Goal: Communication & Community: Answer question/provide support

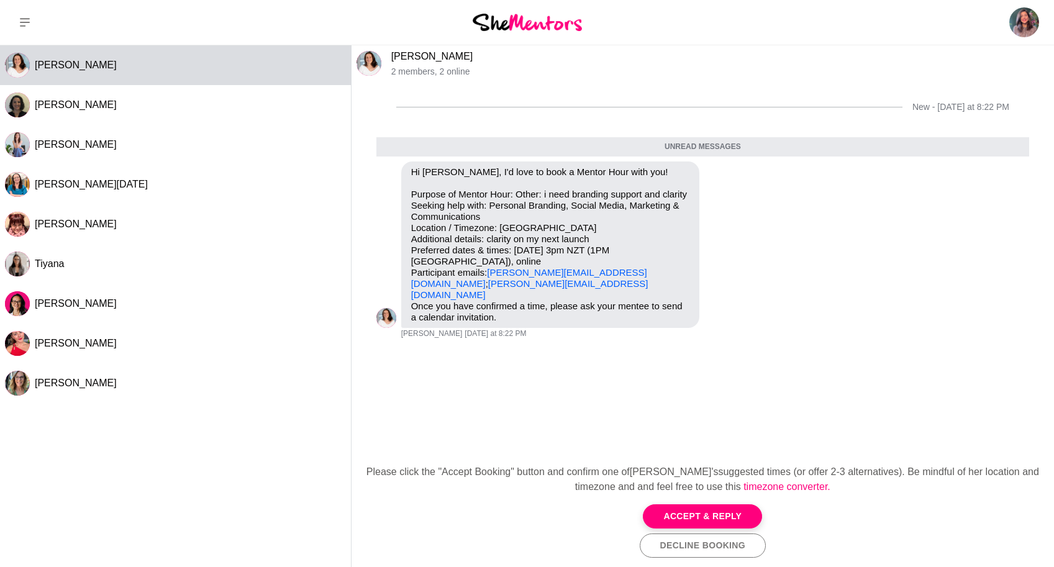
scroll to position [8, 0]
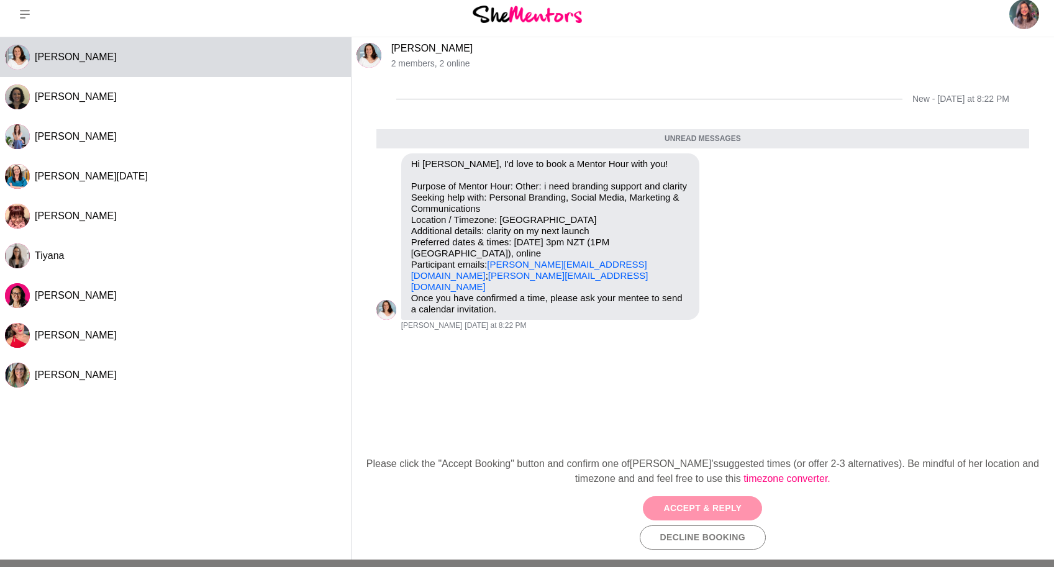
click at [684, 507] on button "Accept & Reply" at bounding box center [702, 508] width 119 height 24
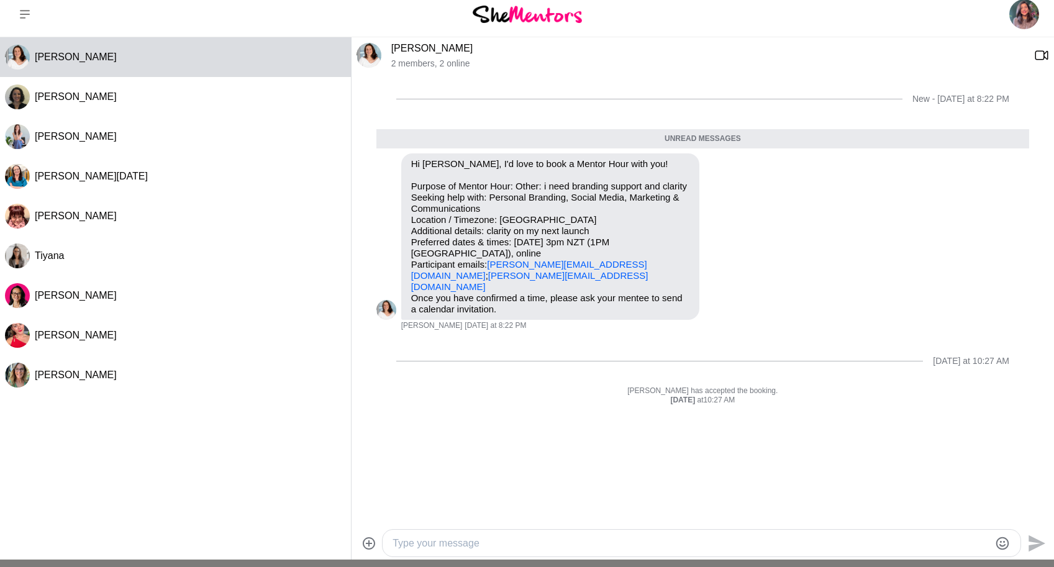
scroll to position [128, 0]
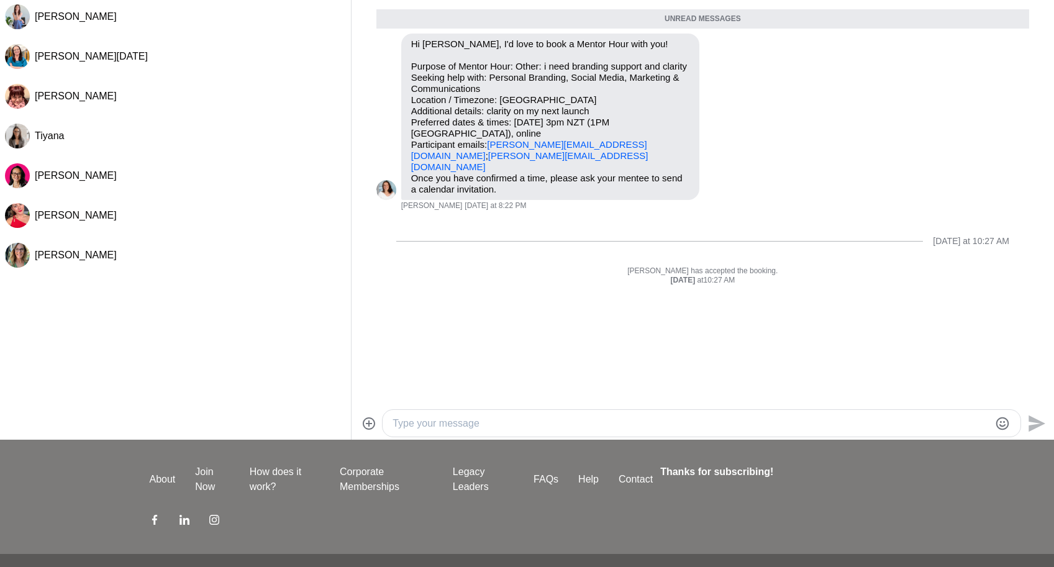
click at [528, 420] on textarea "Type your message" at bounding box center [690, 423] width 597 height 15
type textarea "Hi [PERSON_NAME]!"
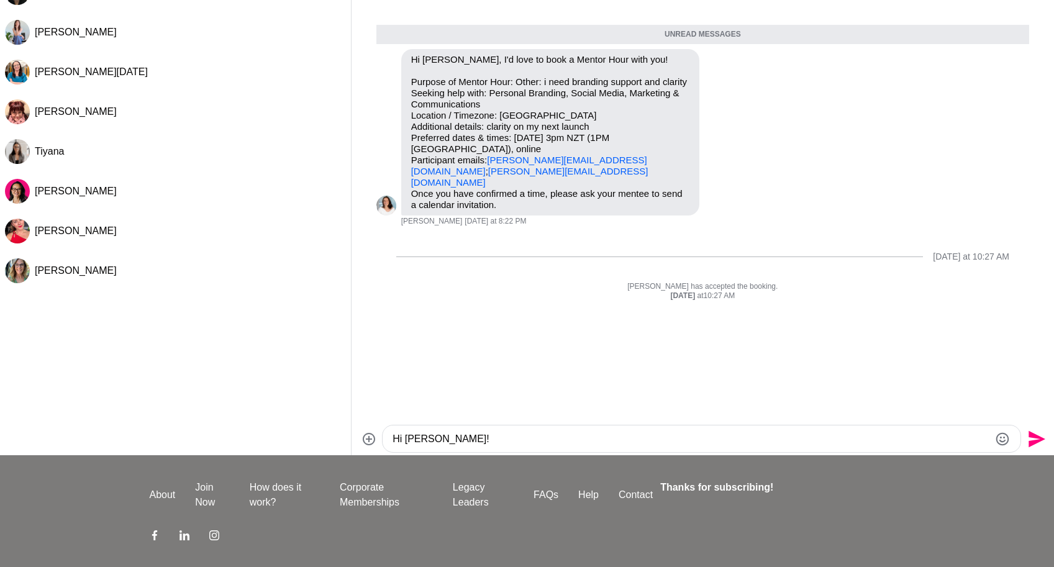
scroll to position [96, 0]
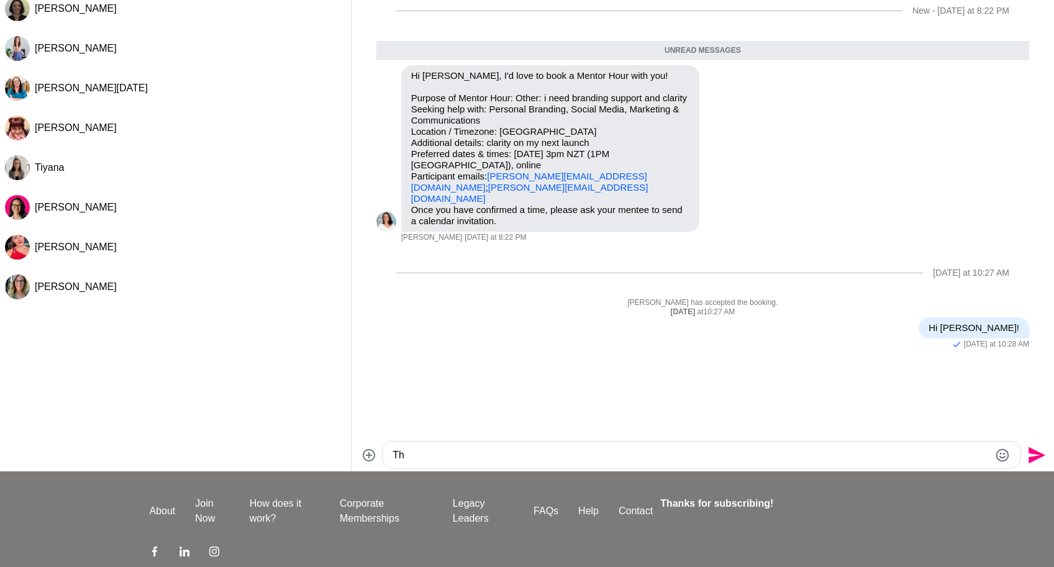
type textarea "T"
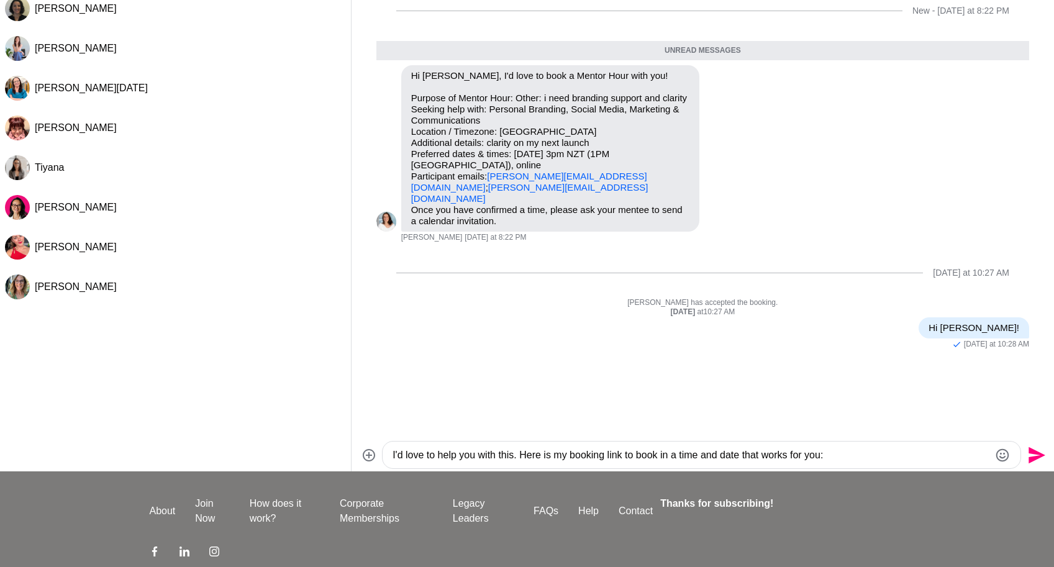
paste textarea "[URL][DOMAIN_NAME]"
type textarea "I'd love to help you with this. Here is my booking link to book in a time and d…"
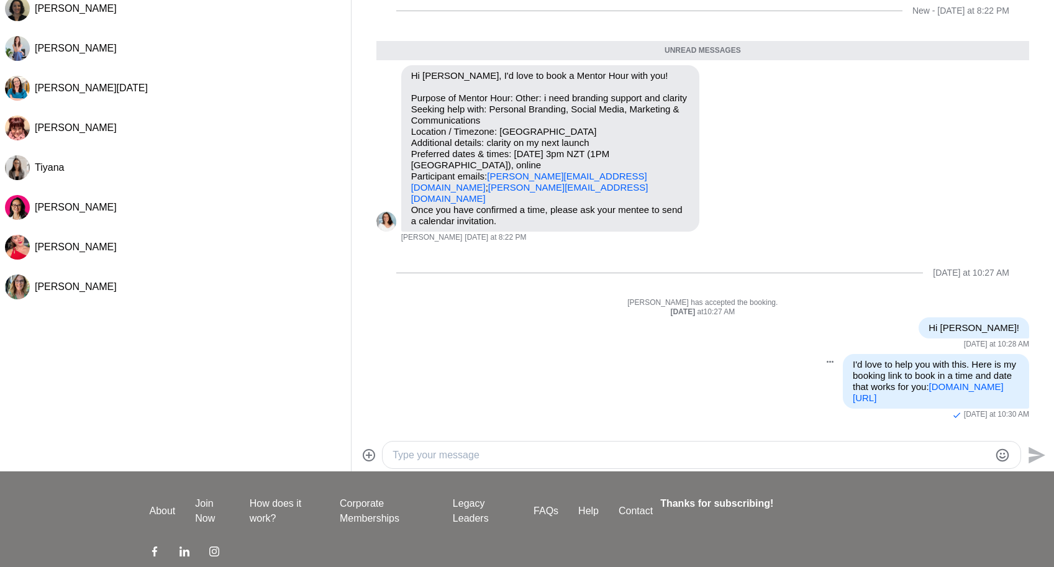
click at [946, 380] on p "I'd love to help you with this. Here is my booking link to book in a time and d…" at bounding box center [936, 381] width 166 height 45
click at [822, 358] on button "Open Message Actions Menu" at bounding box center [830, 362] width 16 height 16
click at [1017, 431] on div "[PERSON_NAME] Tourok 2 members , 2 online New - [DATE] at 8:22 PM Unread messag…" at bounding box center [702, 210] width 702 height 522
drag, startPoint x: 1005, startPoint y: 423, endPoint x: 843, endPoint y: 366, distance: 172.1
click at [853, 366] on p "I'd love to help you with this. Here is my booking link to book in a time and d…" at bounding box center [936, 381] width 166 height 45
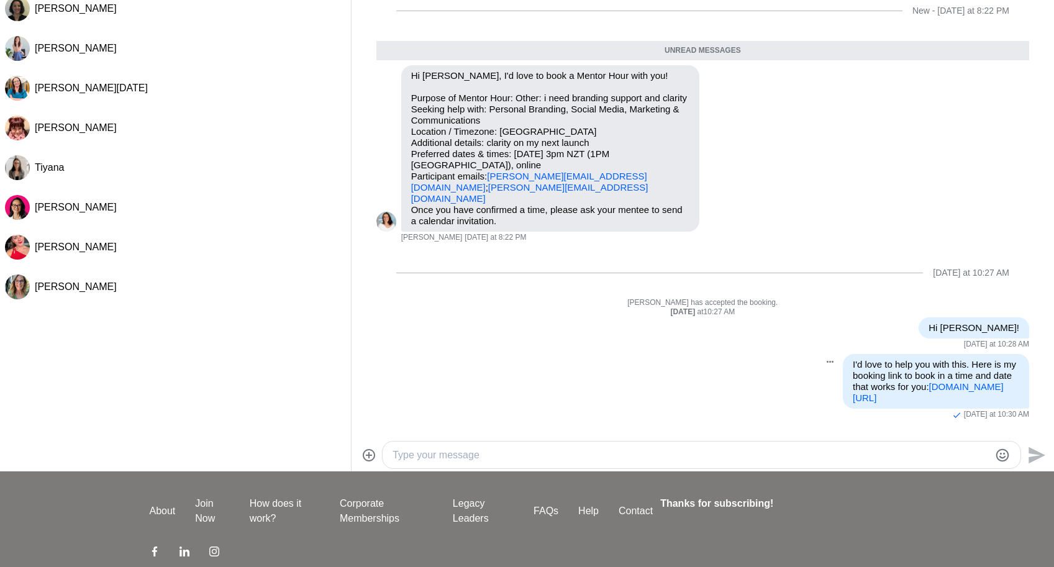
copy p "I'd love to help you with this. Here is my booking link to book in a time and d…"
click at [823, 362] on button "Open Message Actions Menu" at bounding box center [830, 362] width 16 height 16
click at [803, 344] on button "Delete" at bounding box center [787, 341] width 99 height 25
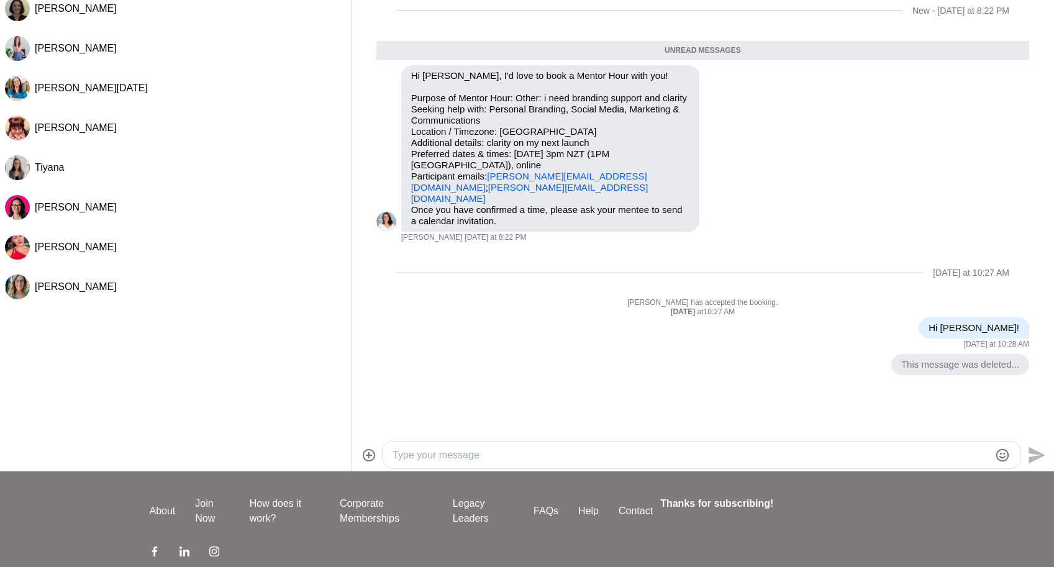
click at [514, 453] on textarea "Type your message" at bounding box center [690, 455] width 597 height 15
click at [658, 448] on textarea "Type your message" at bounding box center [690, 455] width 597 height 15
paste textarea "[URL][DOMAIN_NAME]"
click at [682, 455] on textarea "[URL][DOMAIN_NAME]" at bounding box center [690, 455] width 597 height 15
click at [392, 453] on textarea "[URL][DOMAIN_NAME]" at bounding box center [690, 455] width 597 height 15
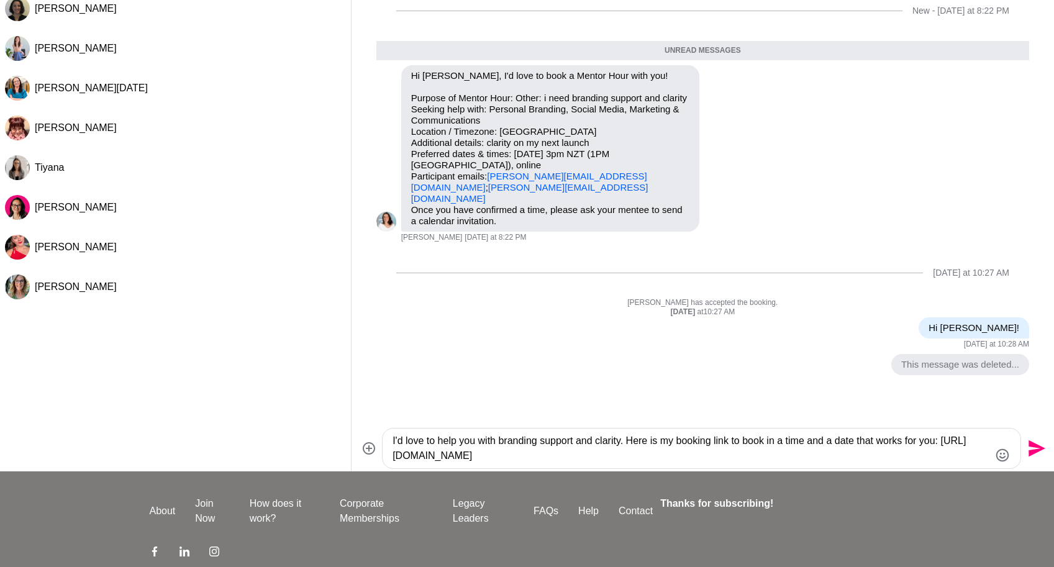
click at [697, 456] on textarea "I'd love to help you with branding support and clarity. Here is my booking link…" at bounding box center [690, 448] width 597 height 30
type textarea "I'd love to help you with branding support and clarity. Here is my booking link…"
click at [1036, 449] on icon "Send" at bounding box center [1036, 448] width 17 height 17
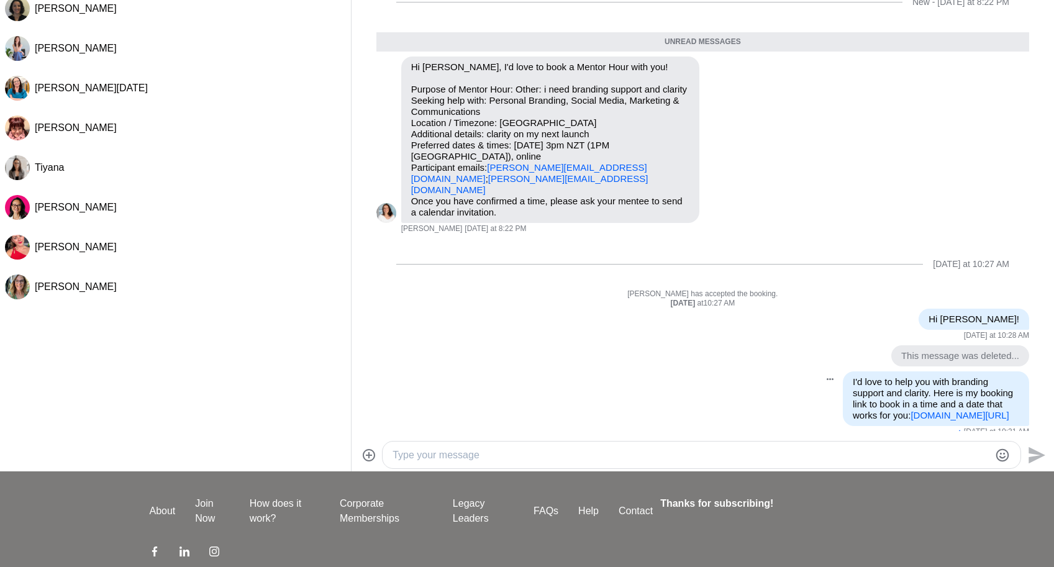
scroll to position [22, 0]
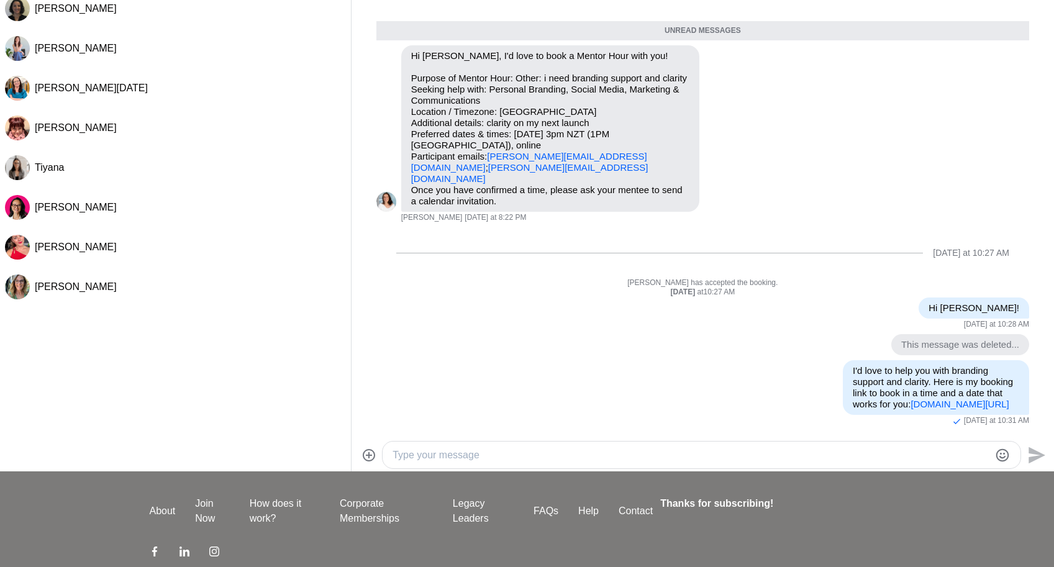
click at [939, 448] on textarea "Type your message" at bounding box center [690, 455] width 597 height 15
type textarea "Looking forward to chatting soon :)"
click at [1032, 450] on icon "Send" at bounding box center [1036, 454] width 17 height 17
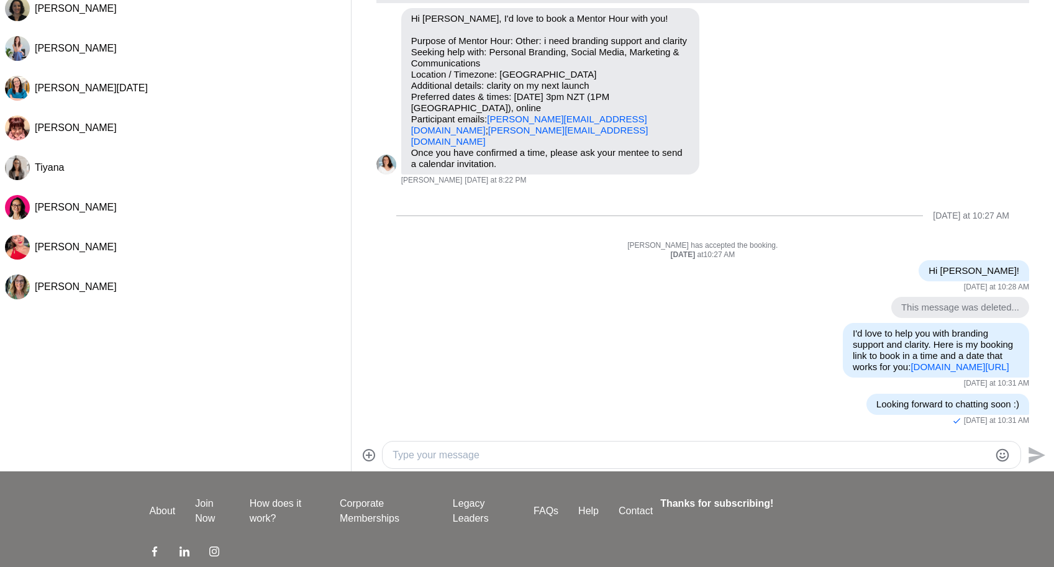
scroll to position [0, 0]
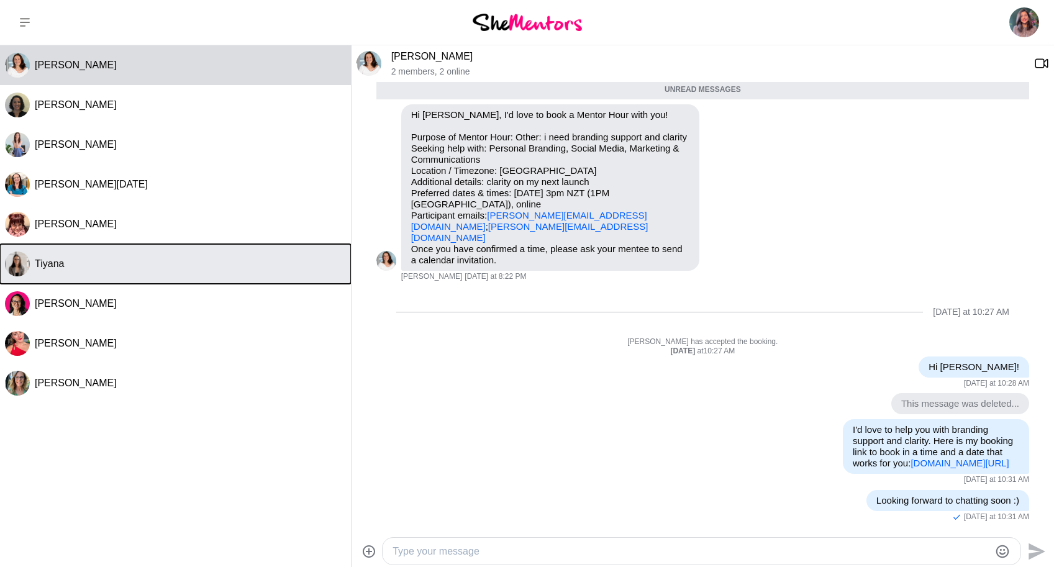
click at [204, 266] on div "Tiyana" at bounding box center [190, 264] width 311 height 12
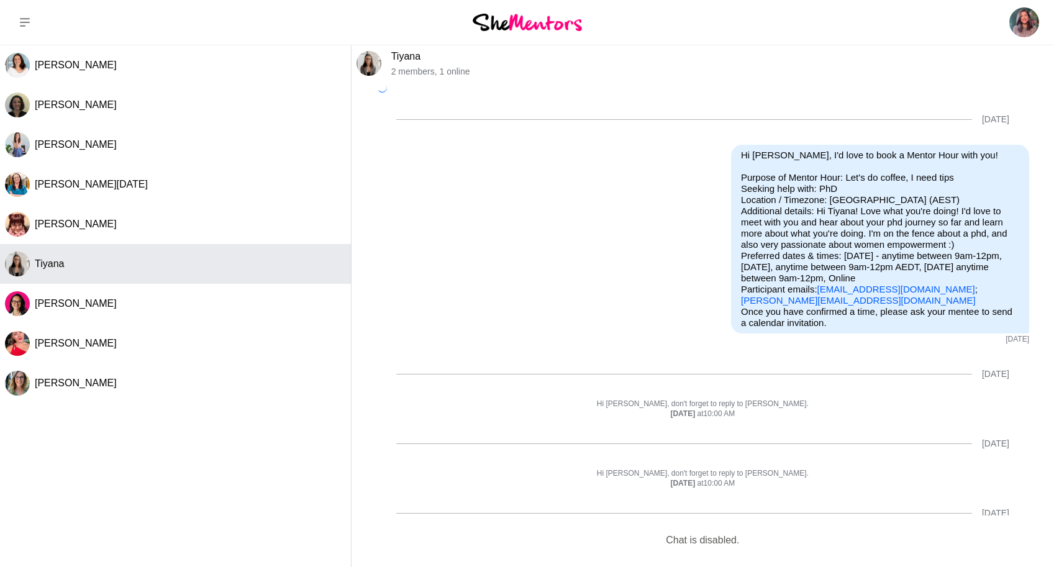
scroll to position [30, 0]
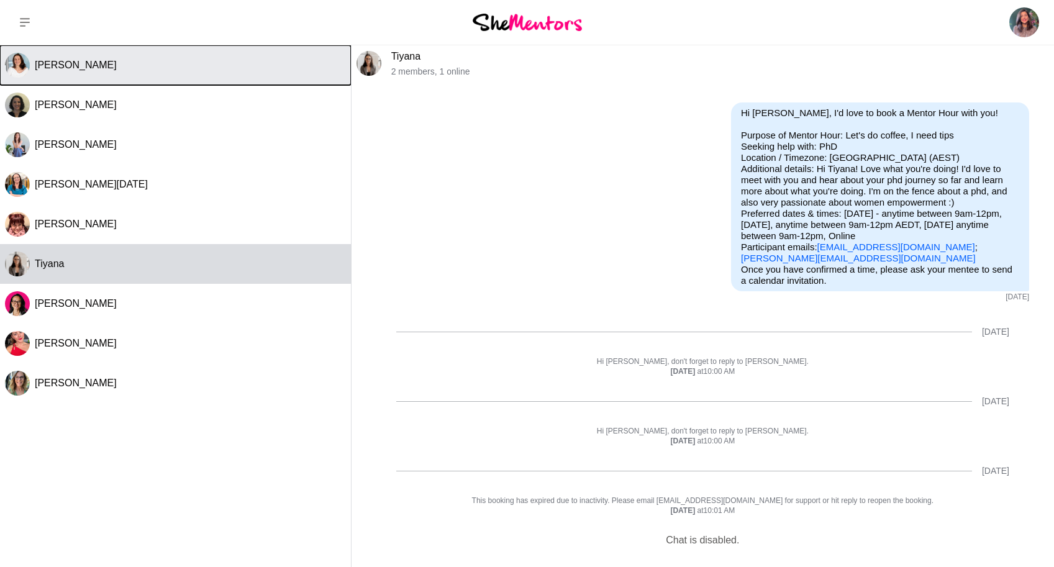
click at [86, 83] on button "[PERSON_NAME]" at bounding box center [175, 65] width 351 height 40
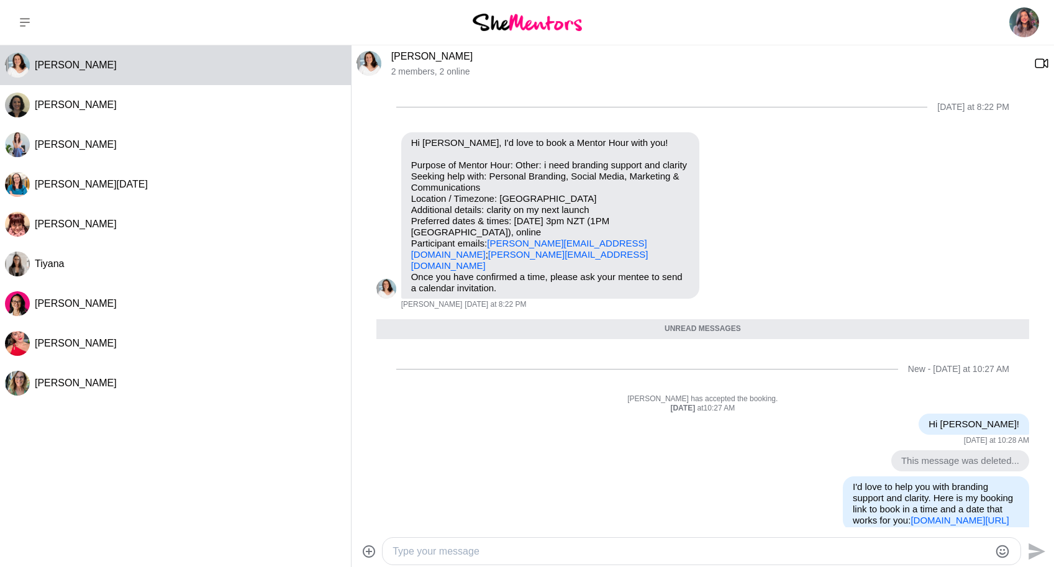
scroll to position [68, 0]
